Goal: Navigation & Orientation: Find specific page/section

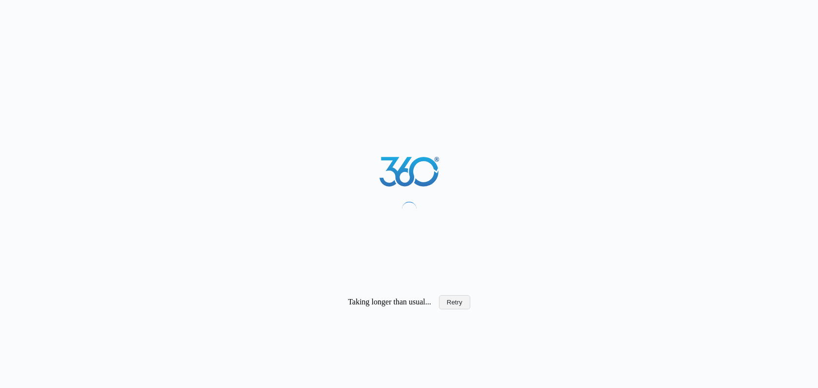
click at [460, 297] on button "Retry" at bounding box center [454, 302] width 31 height 14
drag, startPoint x: 450, startPoint y: 301, endPoint x: 477, endPoint y: 265, distance: 44.9
click at [450, 300] on button "Retry" at bounding box center [454, 302] width 31 height 14
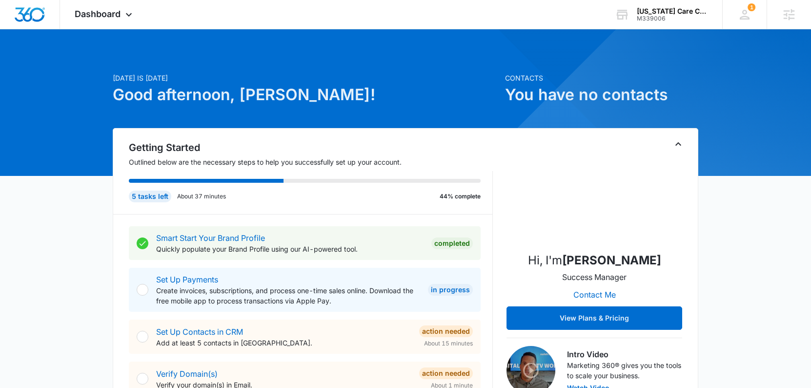
scroll to position [2, 0]
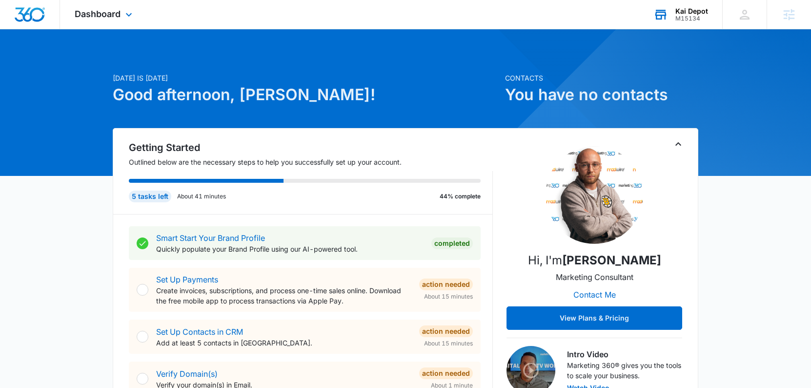
click at [689, 12] on div "Kai Depot" at bounding box center [691, 11] width 33 height 8
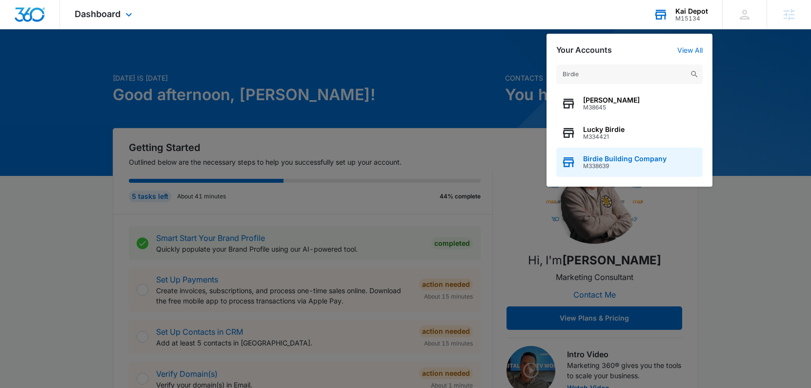
type input "Birdie"
click at [632, 158] on span "Birdie Building Company" at bounding box center [624, 159] width 83 height 8
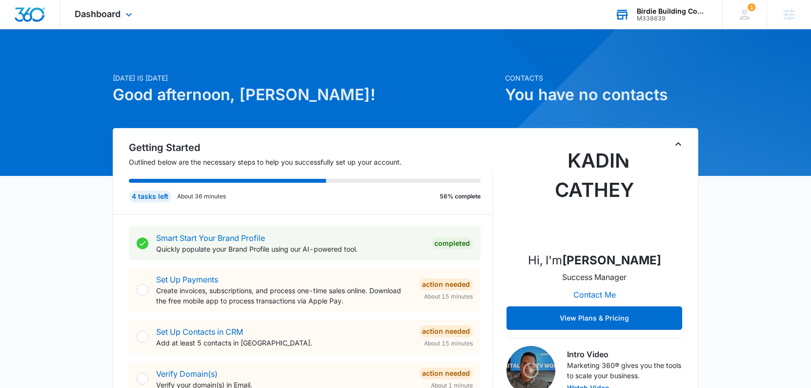
click at [107, 20] on div "Dashboard Apps Reputation Forms CRM Email Social Content Ads Intelligence Files…" at bounding box center [104, 14] width 89 height 29
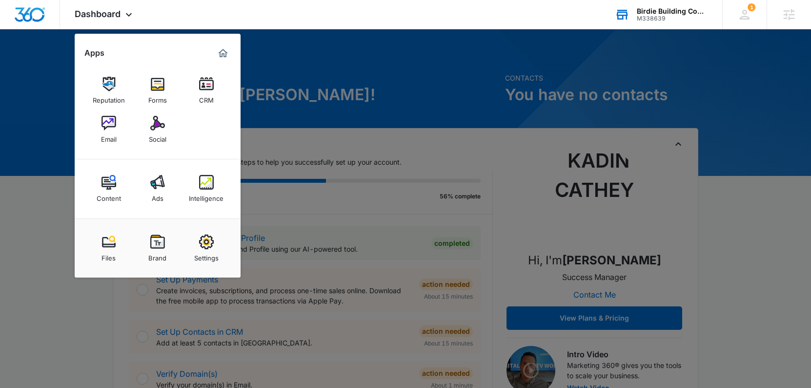
click at [170, 250] on link "Brand" at bounding box center [157, 247] width 37 height 37
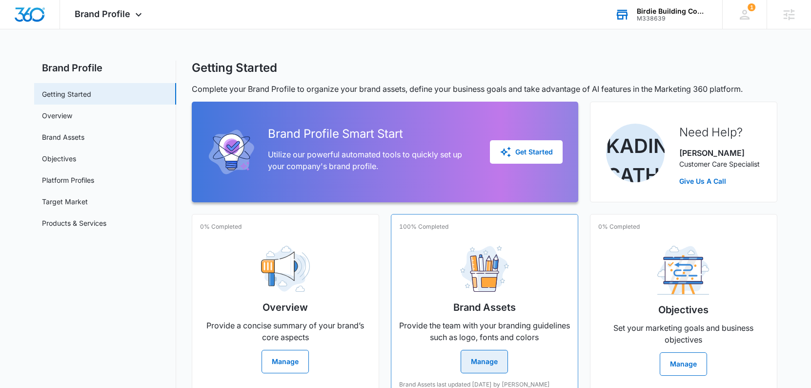
click at [480, 363] on button "Manage" at bounding box center [484, 360] width 47 height 23
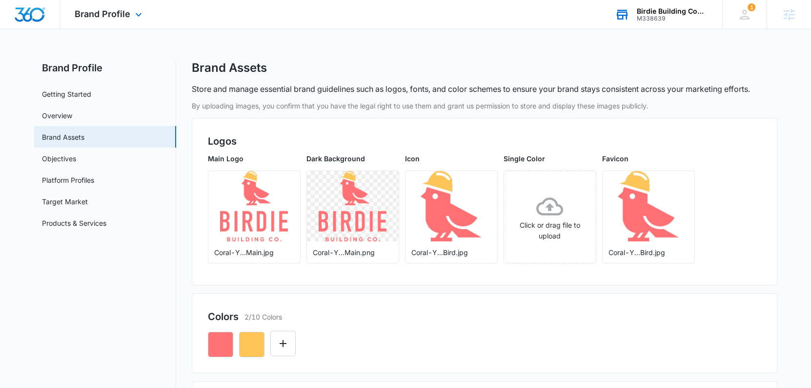
click at [25, 18] on img "Dashboard" at bounding box center [29, 14] width 31 height 15
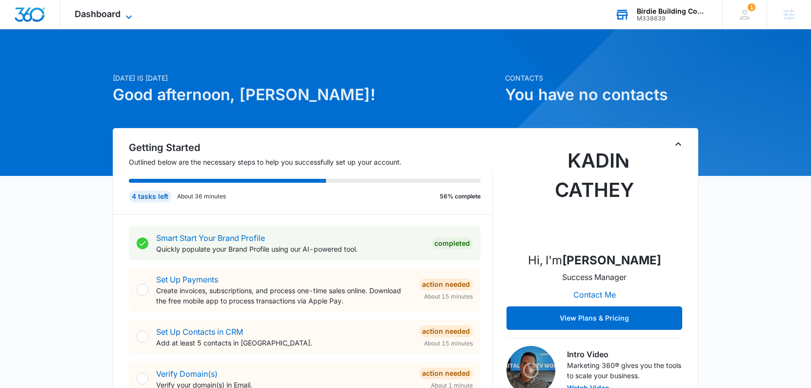
click at [94, 17] on span "Dashboard" at bounding box center [98, 14] width 46 height 10
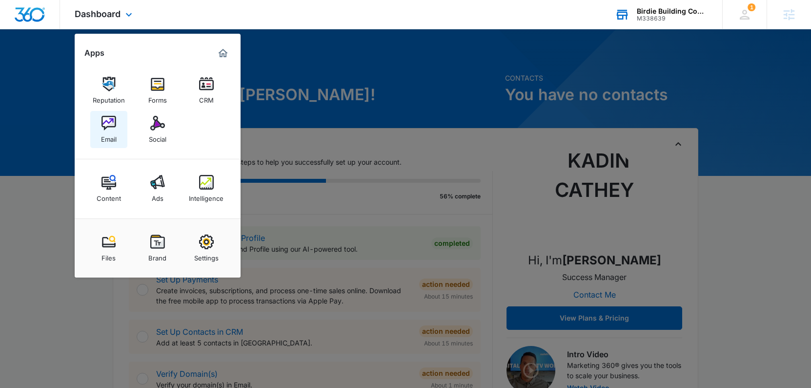
click at [97, 121] on link "Email" at bounding box center [108, 129] width 37 height 37
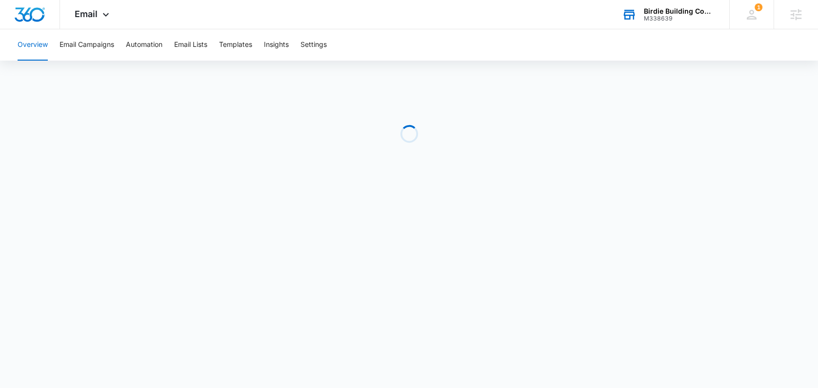
click at [332, 42] on div "Overview Email Campaigns Automation Email Lists Templates Insights Settings" at bounding box center [409, 44] width 795 height 31
click at [307, 51] on button "Settings" at bounding box center [314, 44] width 26 height 31
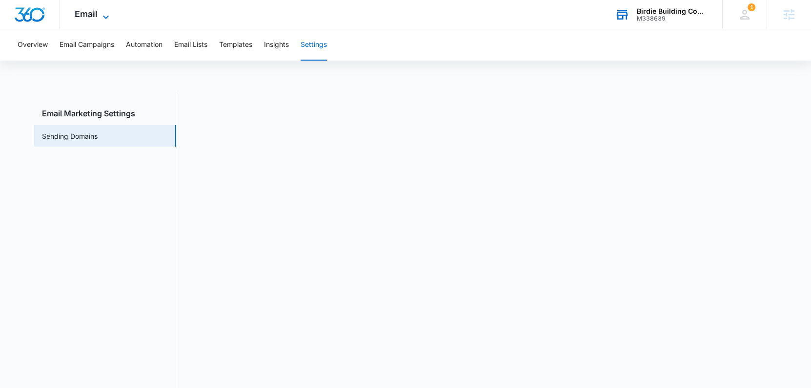
click at [100, 14] on icon at bounding box center [106, 17] width 12 height 12
click at [101, 17] on icon at bounding box center [106, 17] width 12 height 12
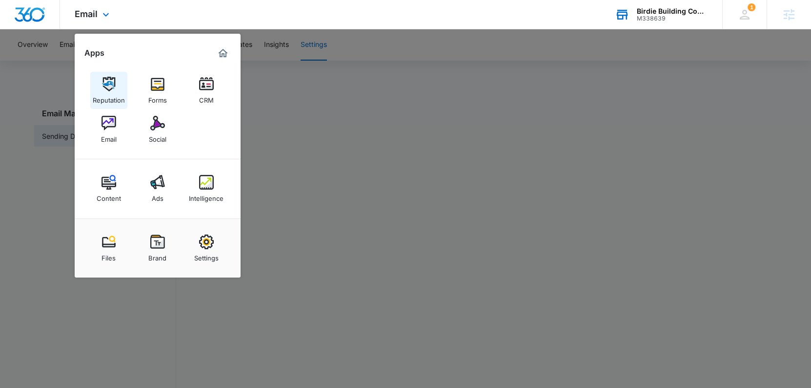
click at [113, 83] on img at bounding box center [109, 84] width 15 height 15
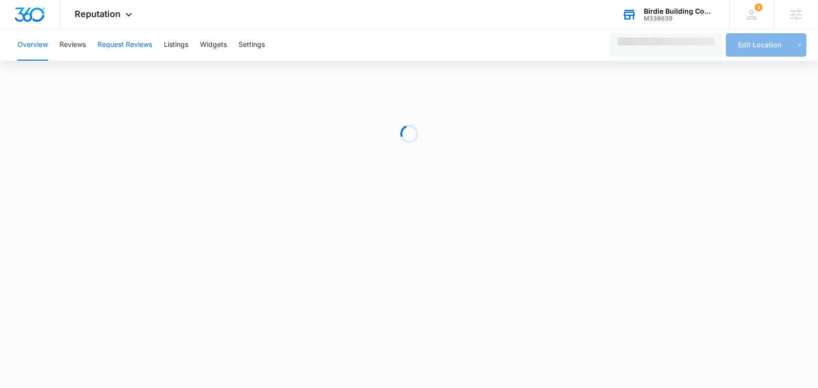
click at [129, 43] on button "Request Reviews" at bounding box center [125, 44] width 55 height 31
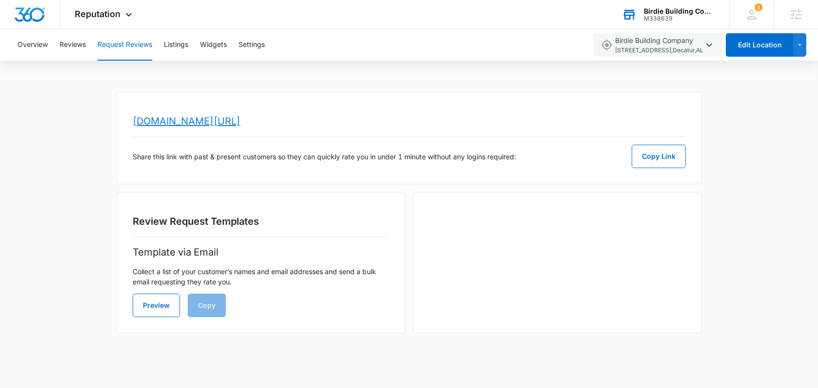
click at [212, 116] on link "[DOMAIN_NAME][URL]" at bounding box center [187, 121] width 108 height 12
click at [94, 7] on div "Reputation Apps Reputation Forms CRM Email Social Content Ads Intelligence File…" at bounding box center [104, 14] width 89 height 29
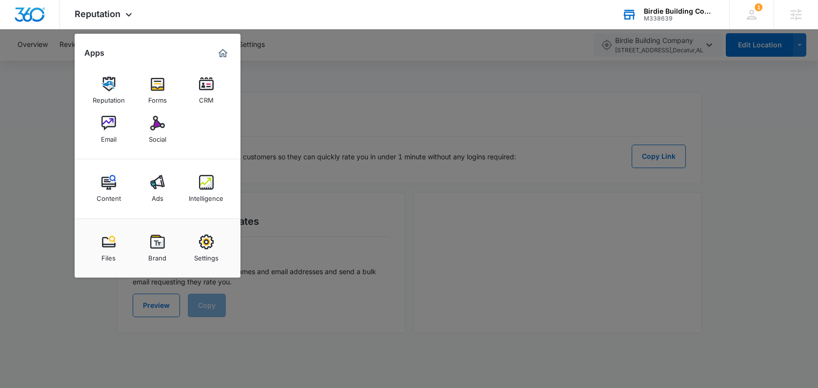
click at [106, 124] on img at bounding box center [109, 123] width 15 height 15
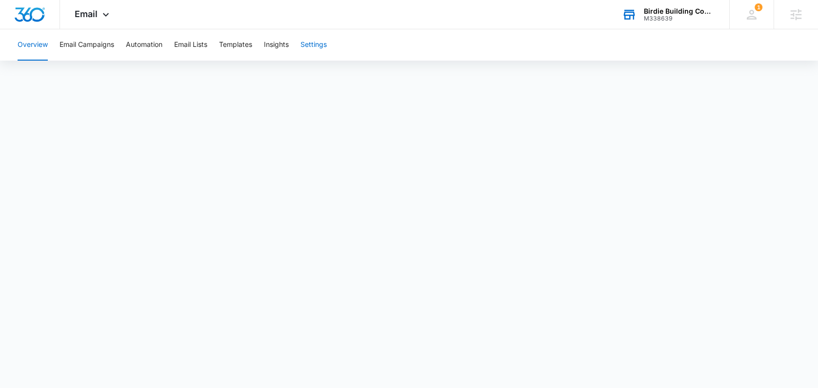
click at [312, 41] on button "Settings" at bounding box center [314, 44] width 26 height 31
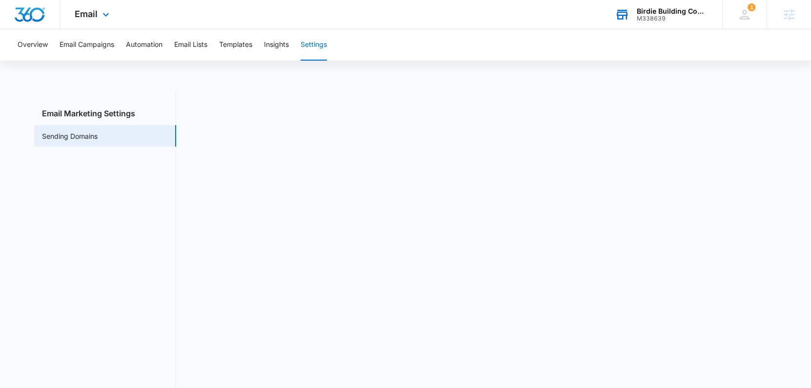
click at [34, 8] on img "Dashboard" at bounding box center [29, 14] width 31 height 15
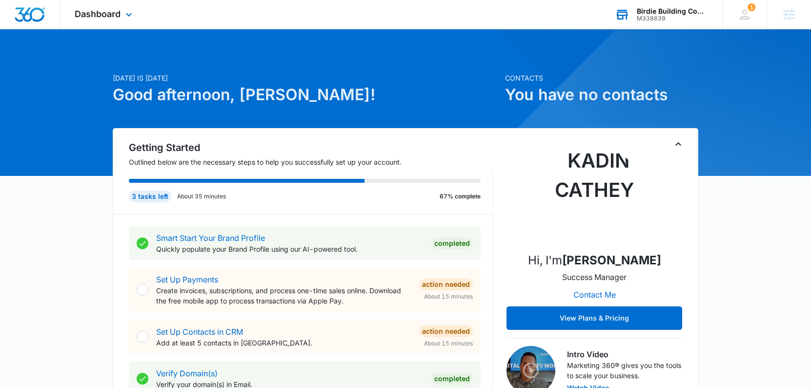
click at [89, 20] on div "Dashboard Apps Reputation Forms CRM Email Social Content Ads Intelligence Files…" at bounding box center [104, 14] width 89 height 29
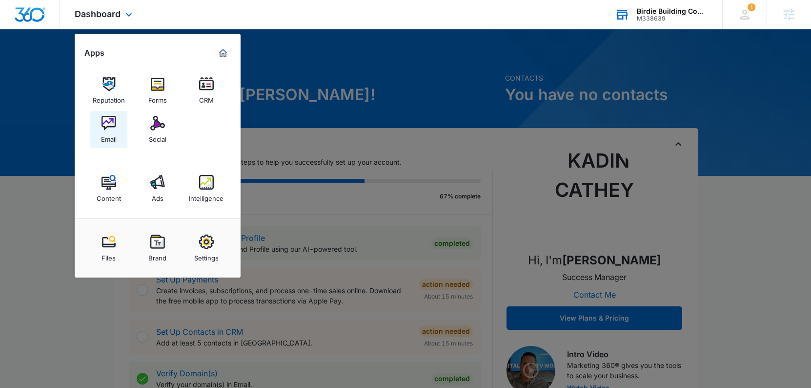
click at [108, 122] on img at bounding box center [109, 123] width 15 height 15
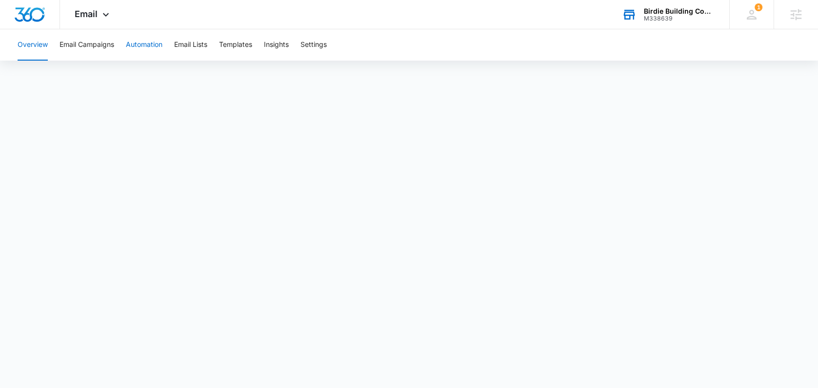
click at [143, 43] on button "Automation" at bounding box center [144, 44] width 37 height 31
